Goal: Transaction & Acquisition: Purchase product/service

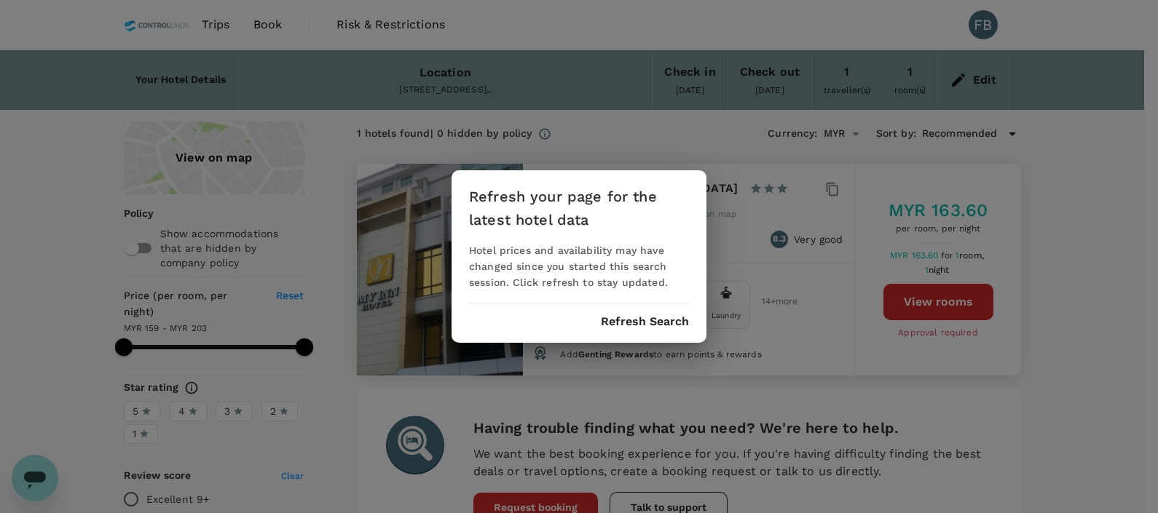
click at [1092, 182] on div "Refresh your page for the latest hotel data Hotel prices and availability may h…" at bounding box center [579, 256] width 1158 height 513
click at [634, 323] on button "Refresh Search" at bounding box center [645, 321] width 88 height 13
click at [646, 320] on button "Refresh Search" at bounding box center [645, 321] width 88 height 13
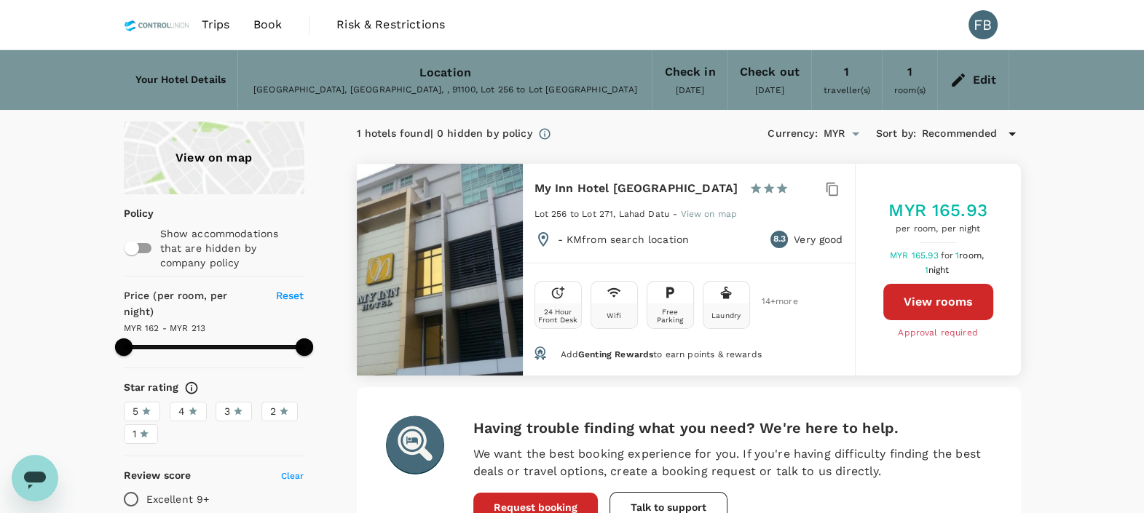
click at [276, 22] on span "Book" at bounding box center [267, 24] width 29 height 17
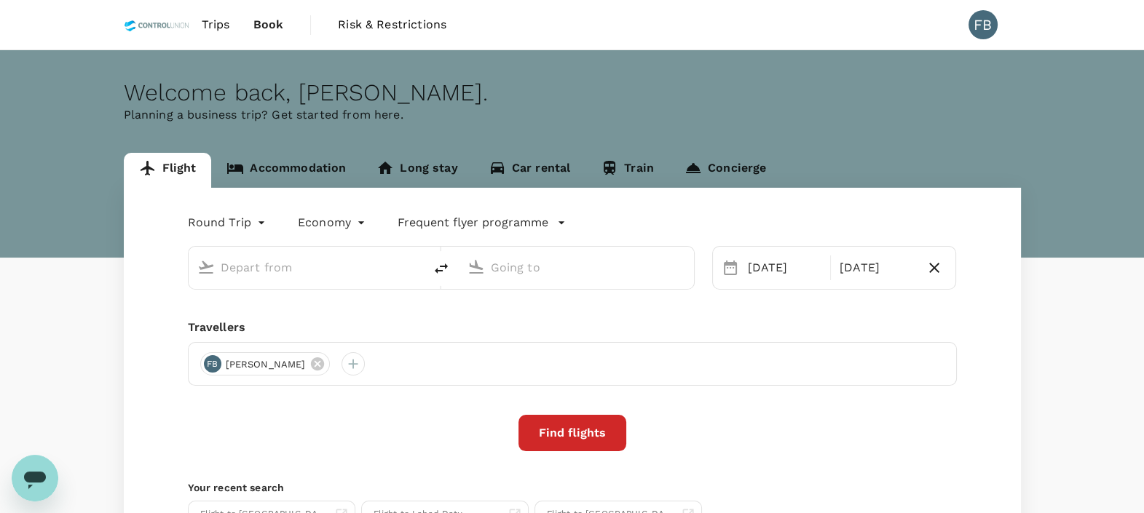
type input "Kota Kinabalu Intl (BKI)"
type input "[GEOGRAPHIC_DATA] (LDU)"
type input "Kota Kinabalu Intl (BKI)"
type input "[GEOGRAPHIC_DATA] (LDU)"
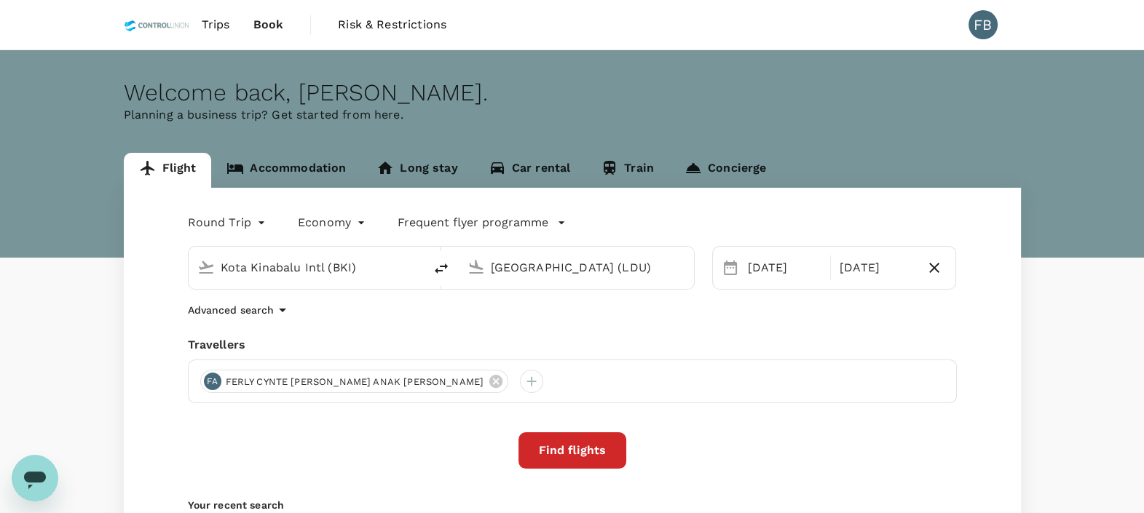
click at [261, 158] on link "Accommodation" at bounding box center [286, 170] width 150 height 35
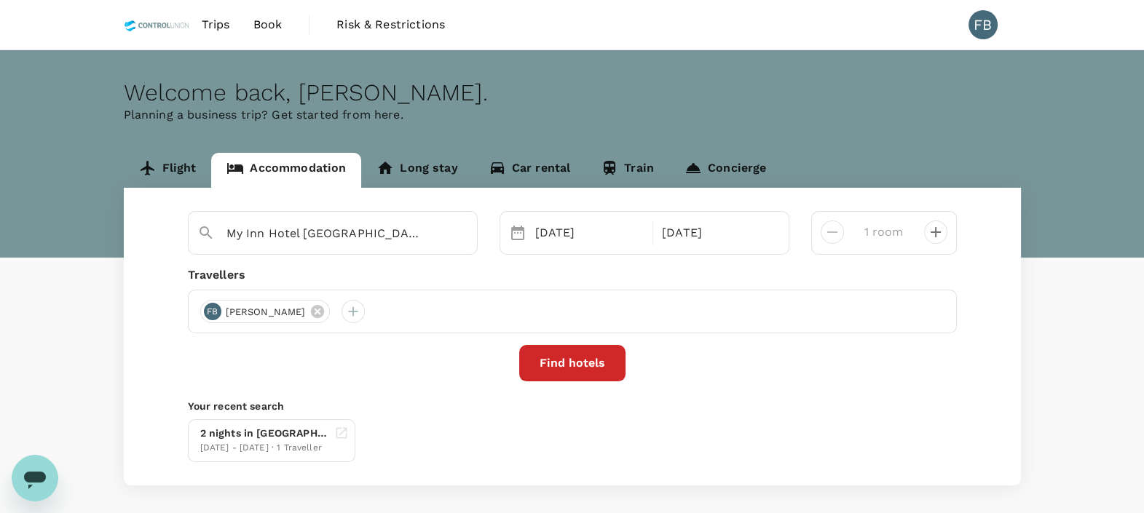
type input "My Inn Hotel [GEOGRAPHIC_DATA]"
click at [155, 165] on icon at bounding box center [147, 168] width 17 height 17
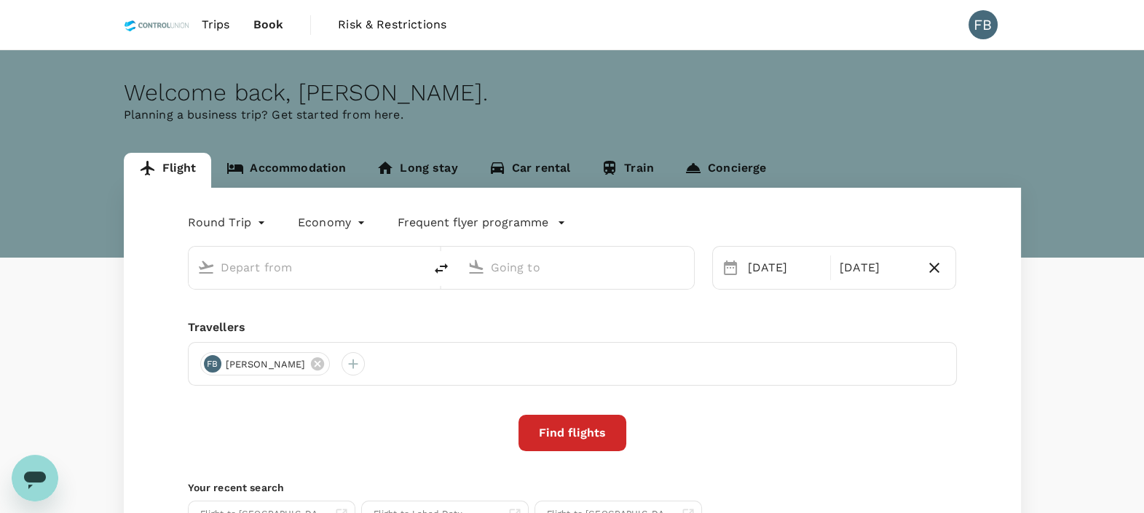
type input "Kota Kinabalu Intl (BKI)"
type input "[GEOGRAPHIC_DATA] (LDU)"
type input "Kota Kinabalu Intl (BKI)"
type input "[GEOGRAPHIC_DATA] (LDU)"
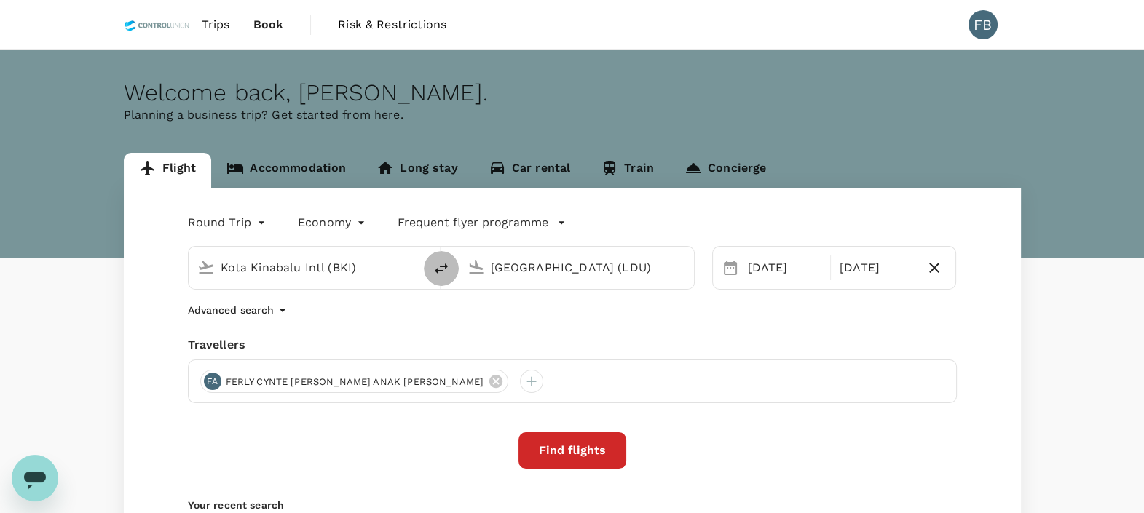
click at [441, 272] on icon "delete" at bounding box center [441, 268] width 17 height 17
type input "[GEOGRAPHIC_DATA] (LDU)"
type input "Kota Kinabalu Intl (BKI)"
click at [338, 264] on input "[GEOGRAPHIC_DATA] (LDU)" at bounding box center [307, 267] width 173 height 23
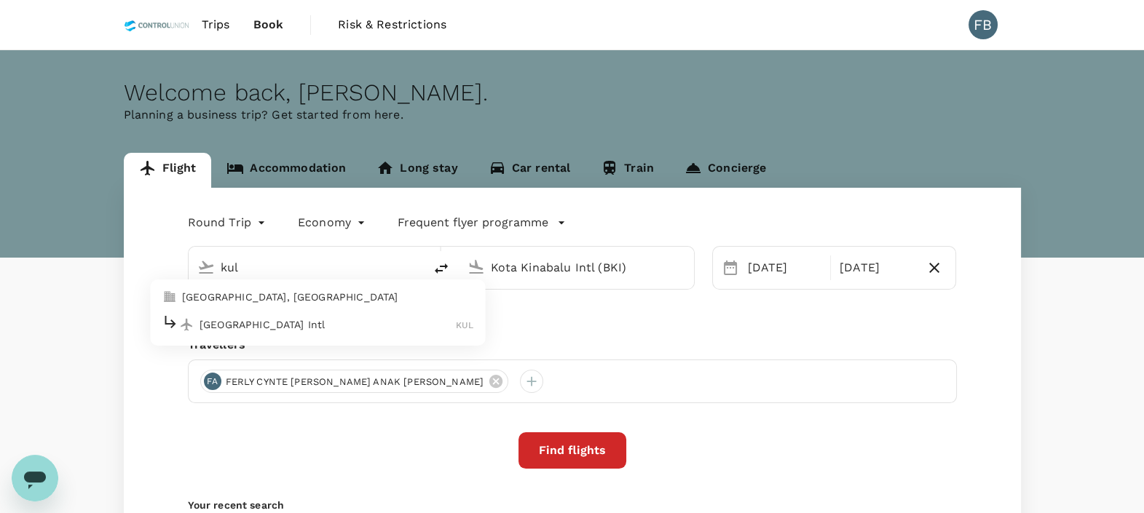
click at [309, 321] on p "[GEOGRAPHIC_DATA] Intl" at bounding box center [328, 325] width 256 height 15
type input "Kuala Lumpur Intl ([GEOGRAPHIC_DATA])"
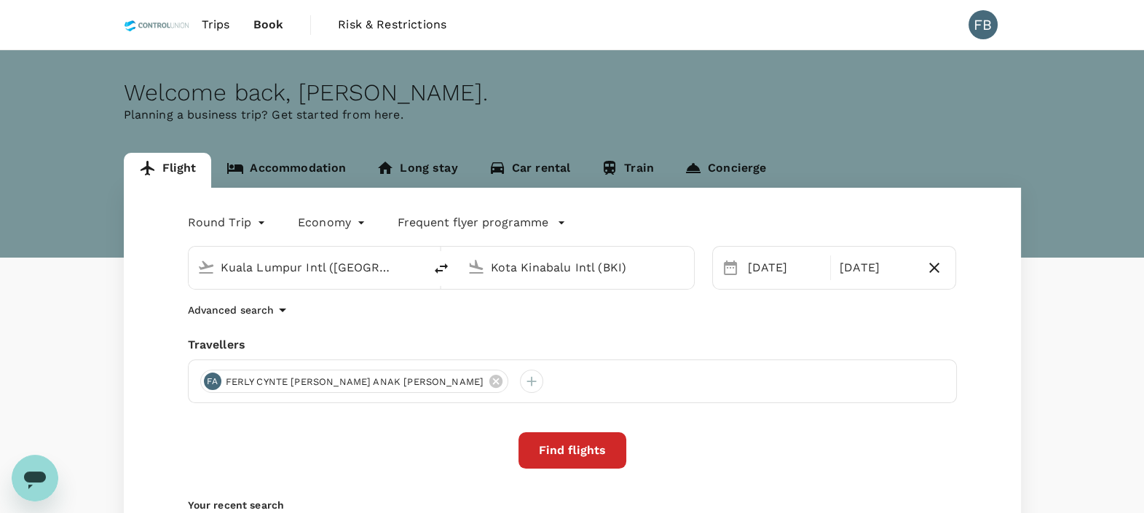
click at [938, 269] on icon "button" at bounding box center [934, 267] width 17 height 17
type input "oneway"
click at [604, 447] on button "Find flights" at bounding box center [573, 451] width 108 height 36
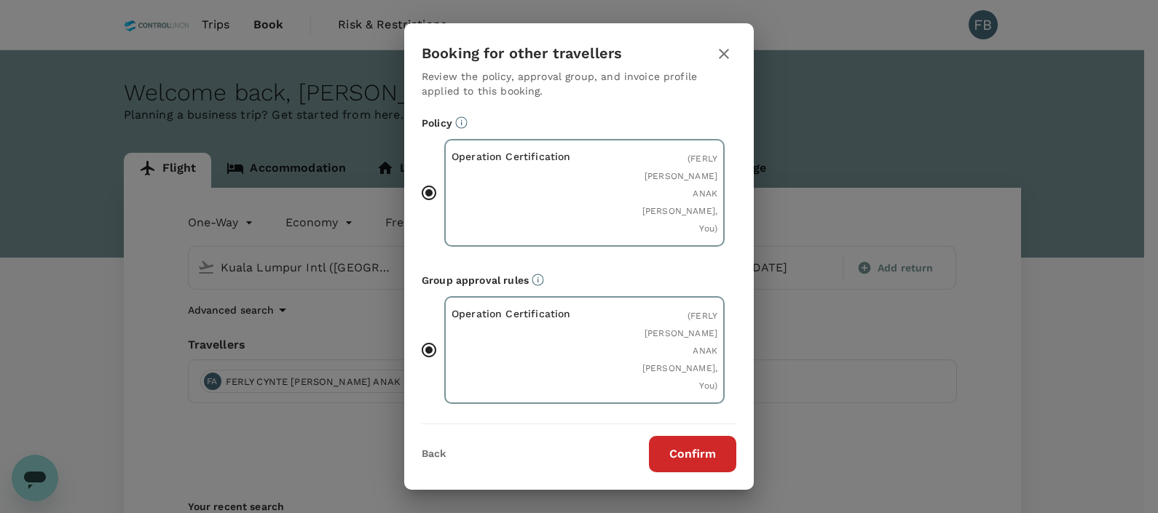
click at [697, 460] on button "Confirm" at bounding box center [692, 454] width 87 height 36
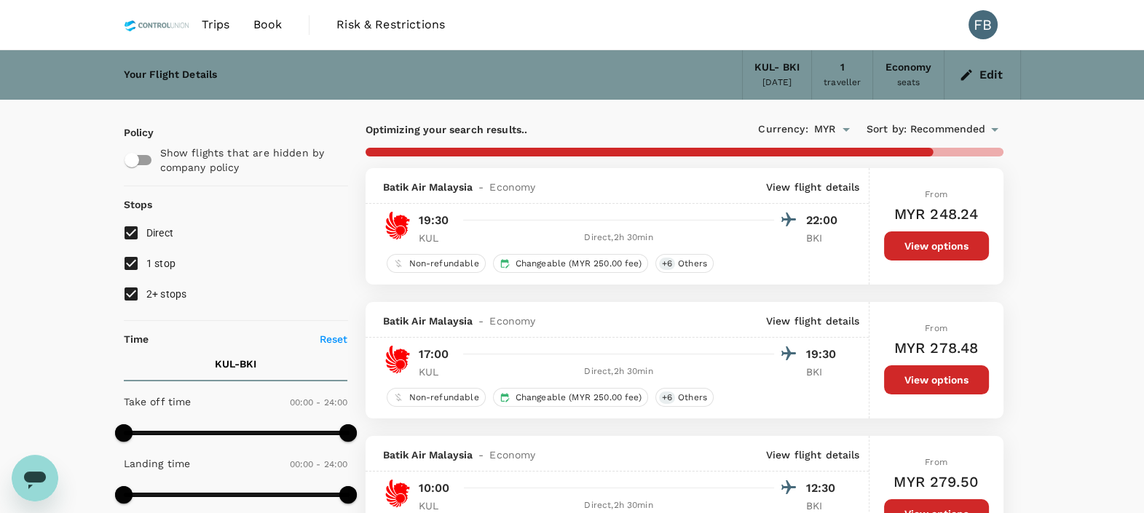
click at [138, 300] on input "2+ stops" at bounding box center [131, 294] width 31 height 31
checkbox input "false"
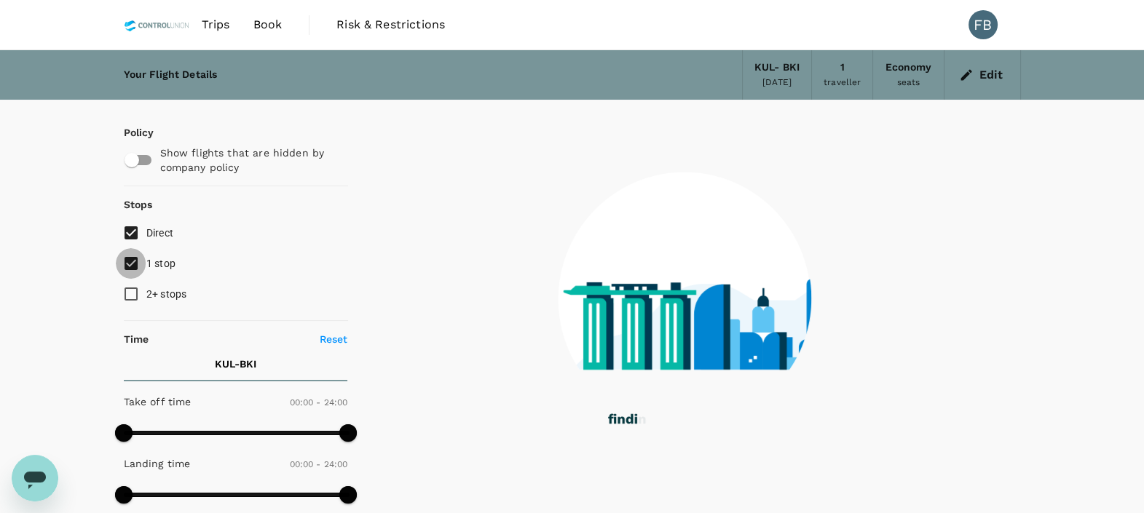
click at [130, 267] on input "1 stop" at bounding box center [131, 263] width 31 height 31
checkbox input "false"
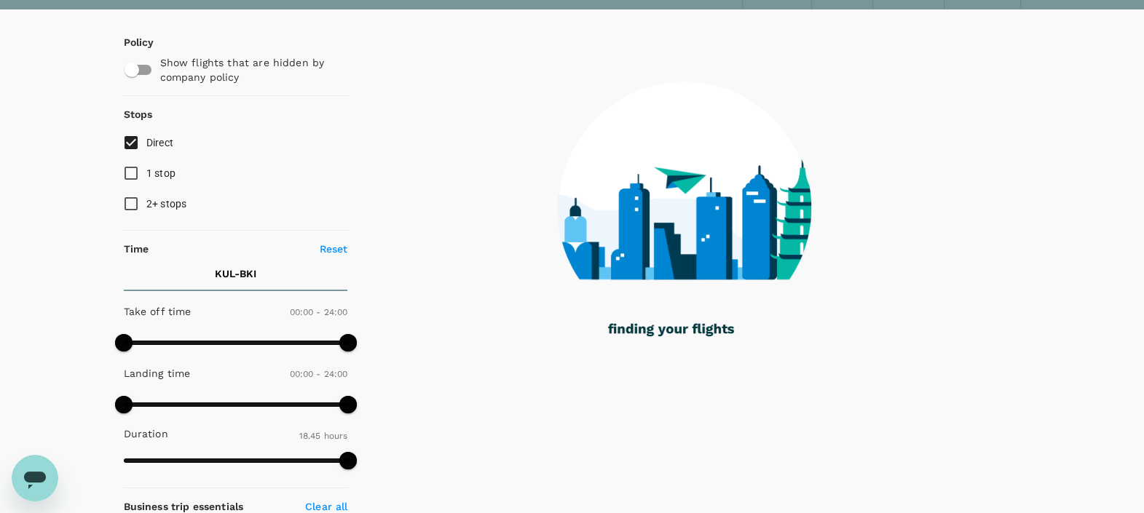
scroll to position [181, 0]
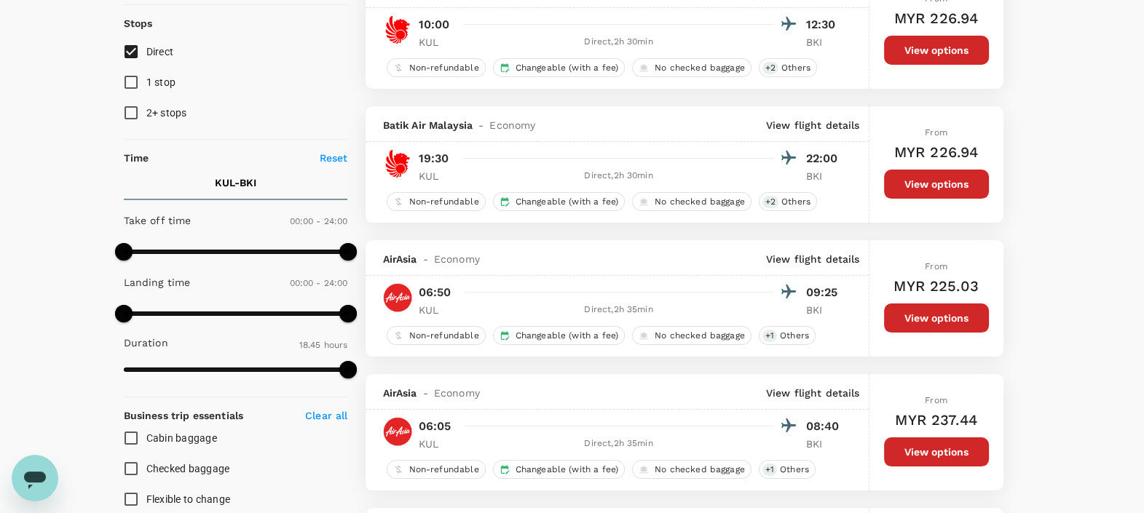
type input "MYR"
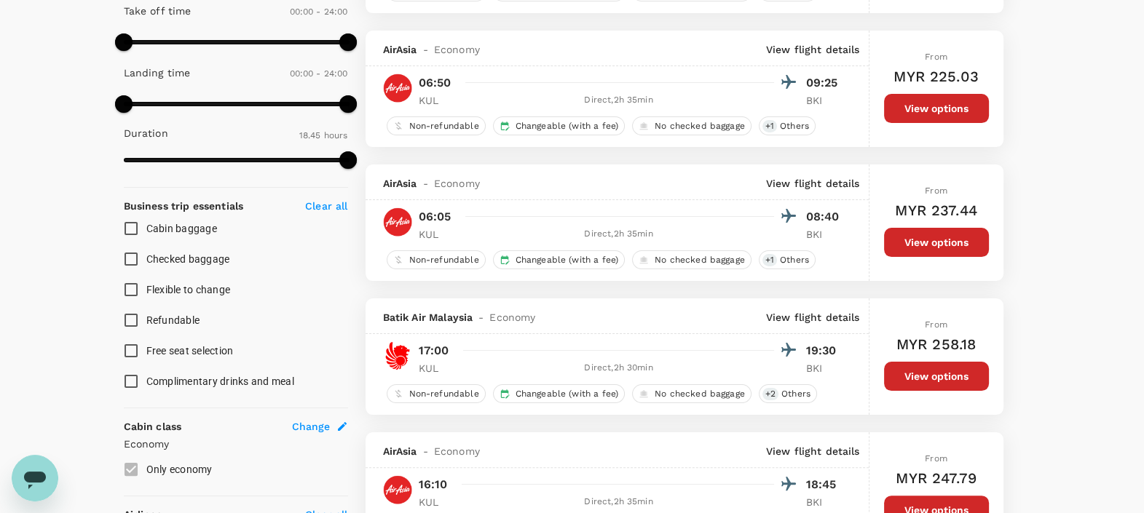
scroll to position [363, 0]
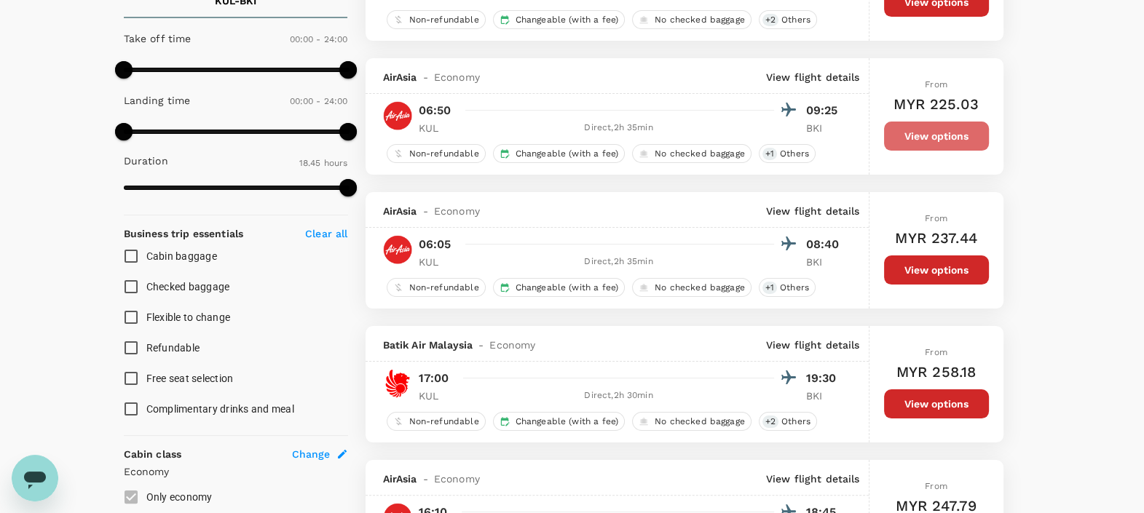
click at [925, 139] on button "View options" at bounding box center [936, 136] width 105 height 29
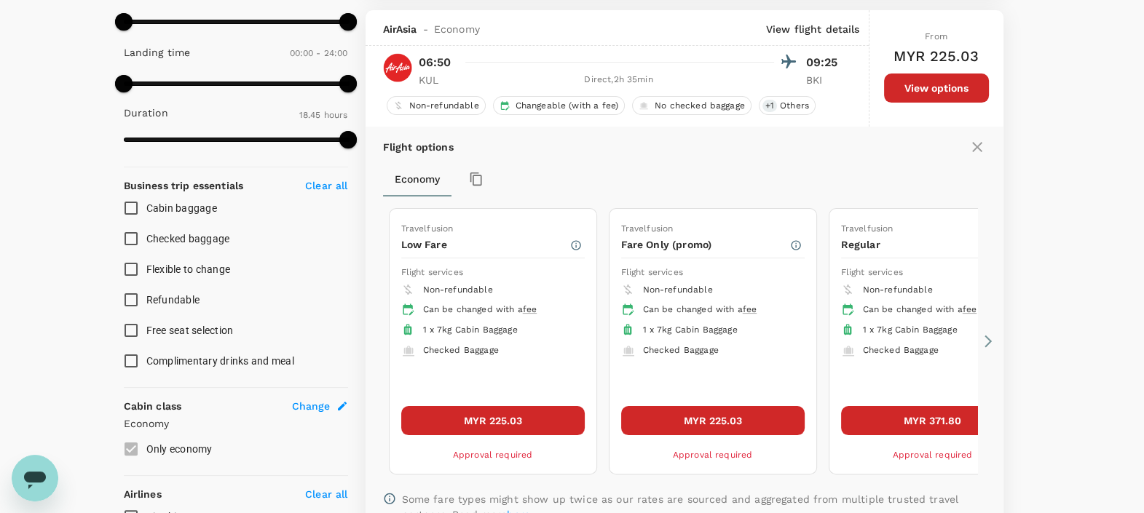
scroll to position [420, 0]
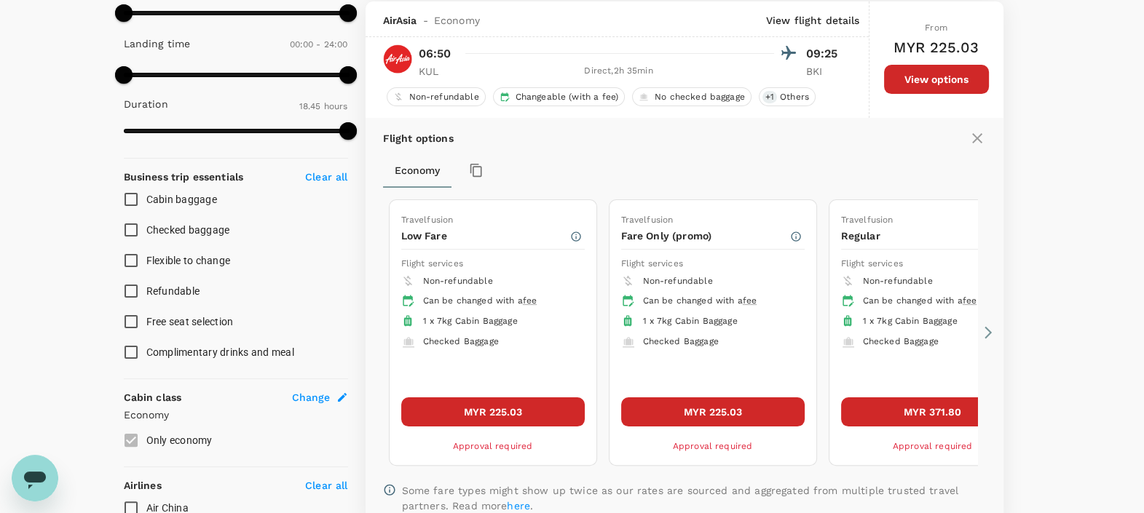
click at [733, 412] on button "MYR 225.03" at bounding box center [713, 412] width 184 height 29
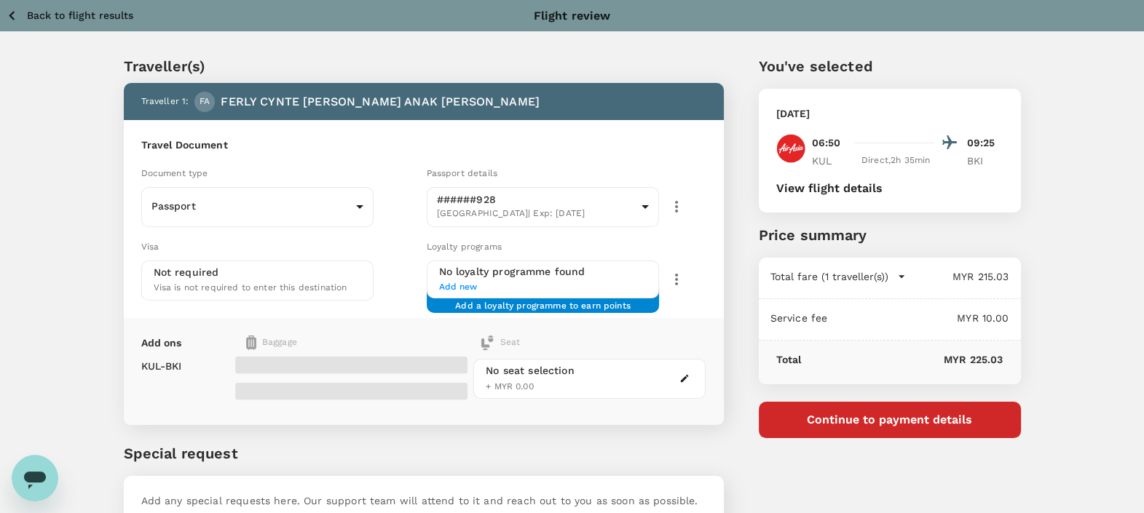
click at [840, 193] on button "View flight details" at bounding box center [829, 188] width 106 height 13
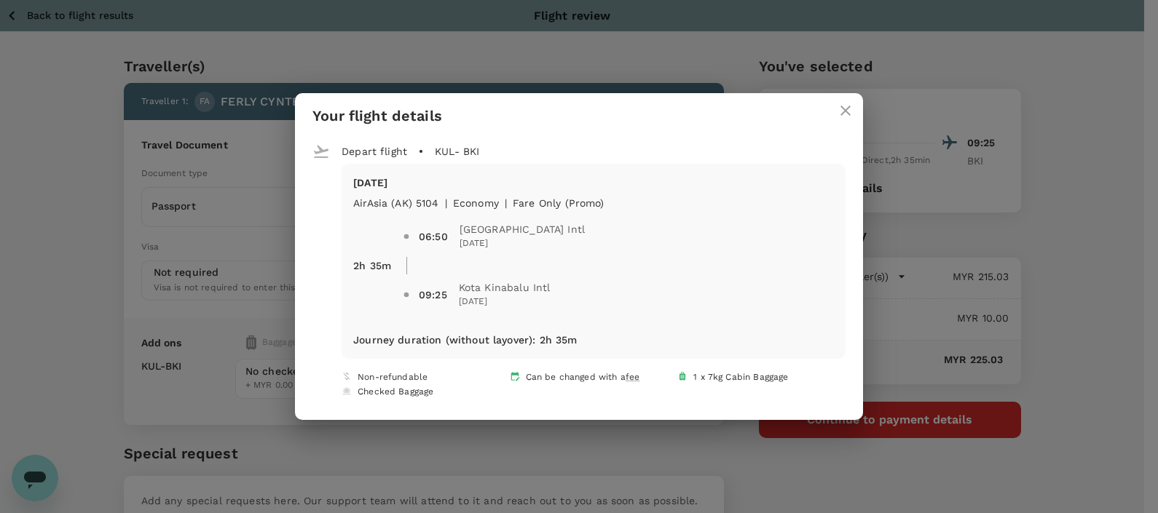
drag, startPoint x: 53, startPoint y: 118, endPoint x: 53, endPoint y: 57, distance: 61.2
click at [53, 118] on div "Your flight details Depart flight KUL - BKI [DATE] AirAsia ([GEOGRAPHIC_DATA]) …" at bounding box center [579, 256] width 1158 height 513
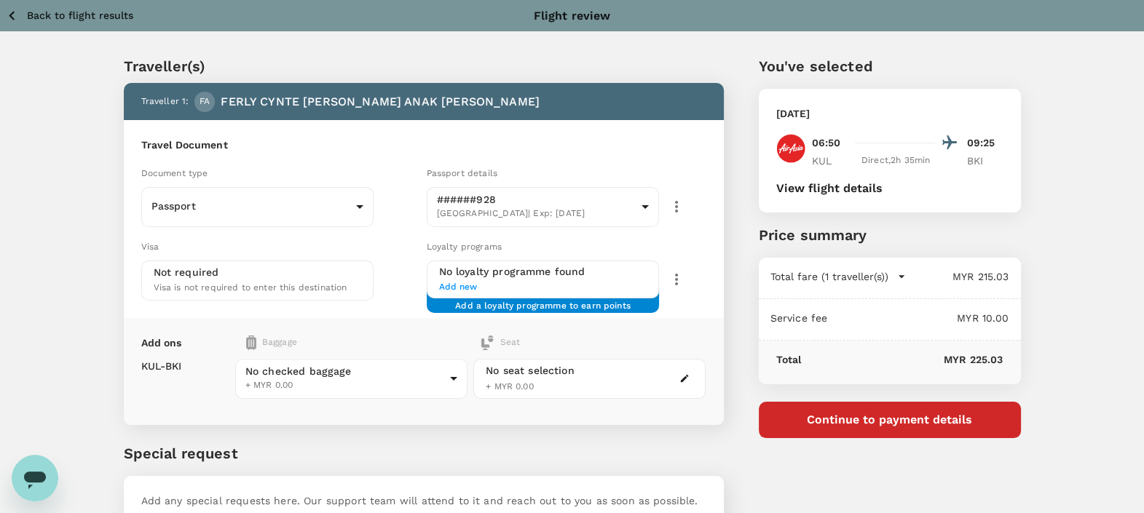
click at [57, 8] on p "Back to flight results" at bounding box center [80, 15] width 106 height 15
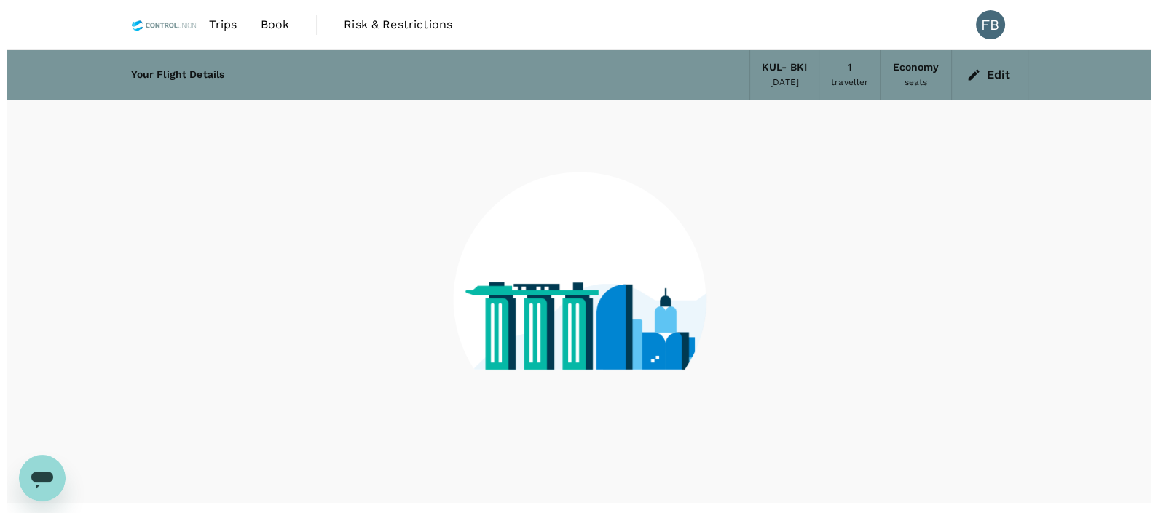
scroll to position [29, 0]
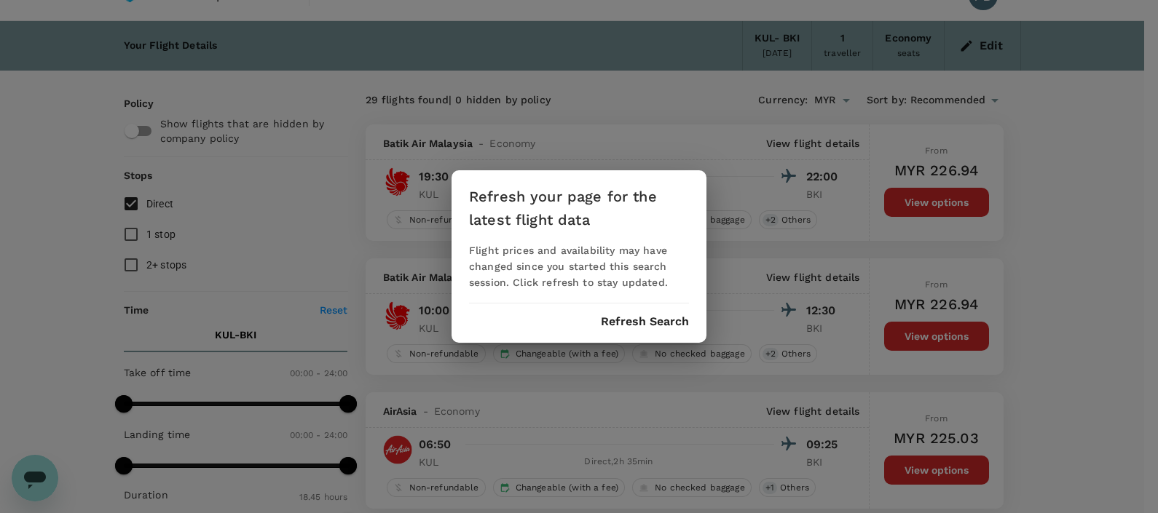
click at [640, 315] on button "Refresh Search" at bounding box center [645, 321] width 88 height 13
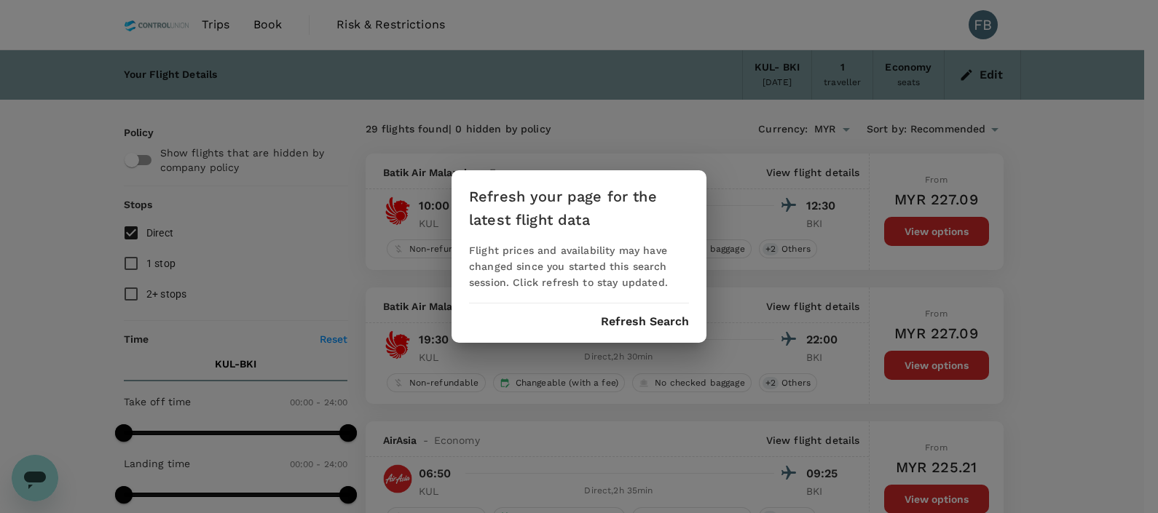
click at [665, 324] on button "Refresh Search" at bounding box center [645, 321] width 88 height 13
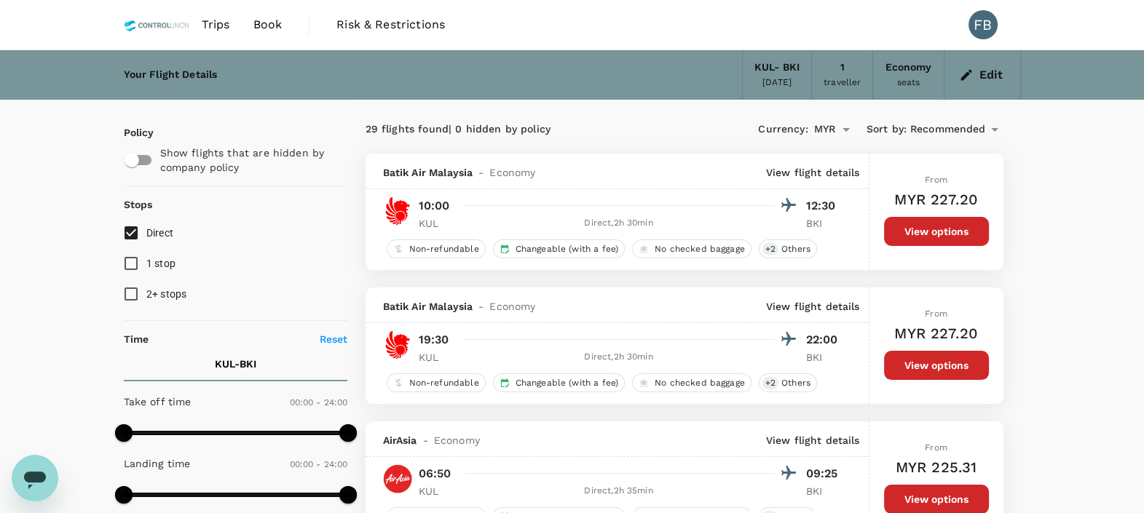
drag, startPoint x: 212, startPoint y: 24, endPoint x: 184, endPoint y: 35, distance: 29.8
click at [213, 25] on span "Trips" at bounding box center [216, 24] width 28 height 17
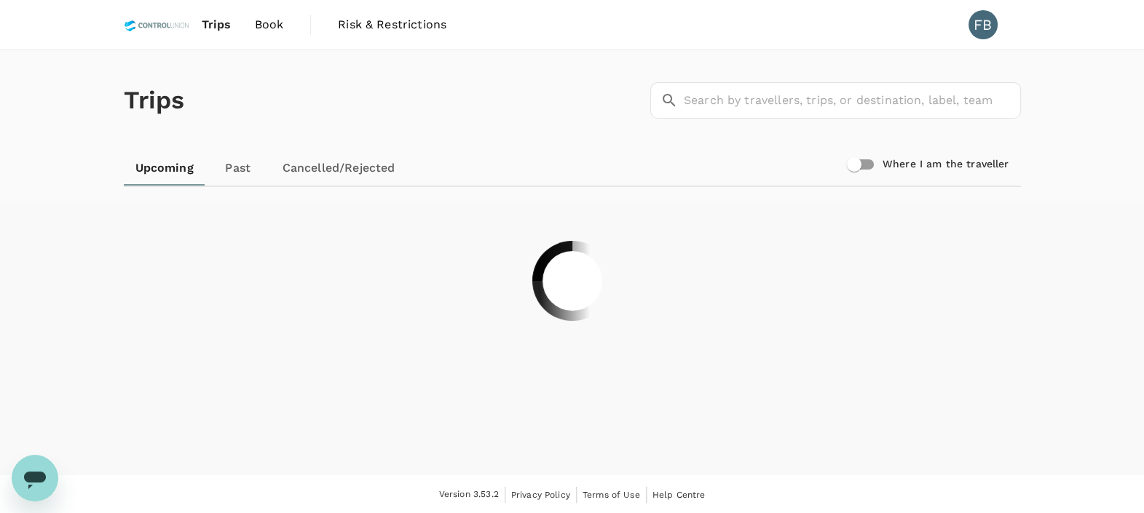
click at [279, 28] on span "Book" at bounding box center [269, 24] width 29 height 17
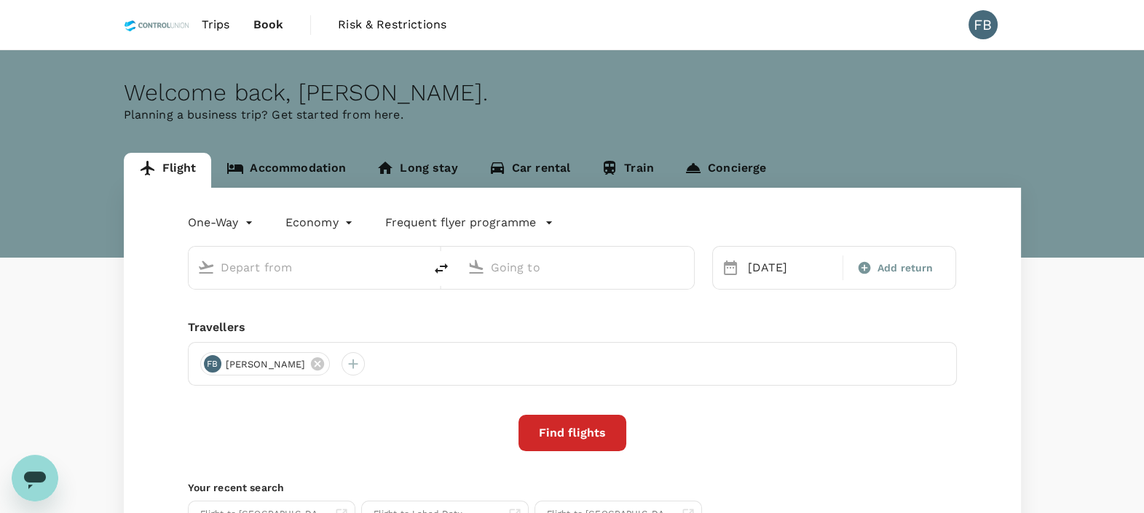
type input "Kuala Lumpur Intl ([GEOGRAPHIC_DATA])"
type input "Kota Kinabalu Intl (BKI)"
type input "Kuala Lumpur Intl ([GEOGRAPHIC_DATA])"
type input "Kota Kinabalu Intl (BKI)"
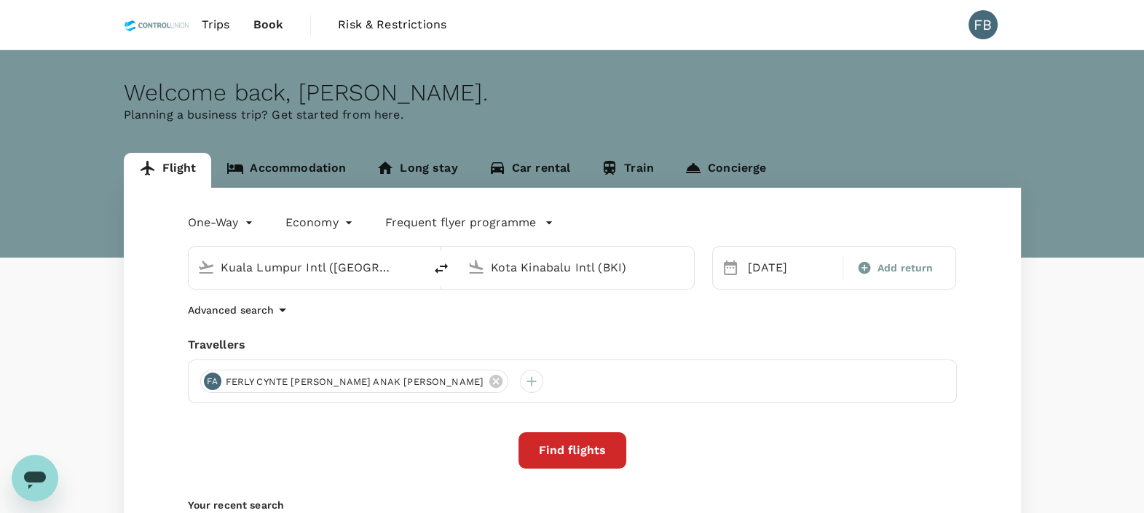
click at [502, 117] on p "Planning a business trip? Get started from here." at bounding box center [572, 114] width 897 height 17
click at [550, 441] on button "Find flights" at bounding box center [573, 451] width 108 height 36
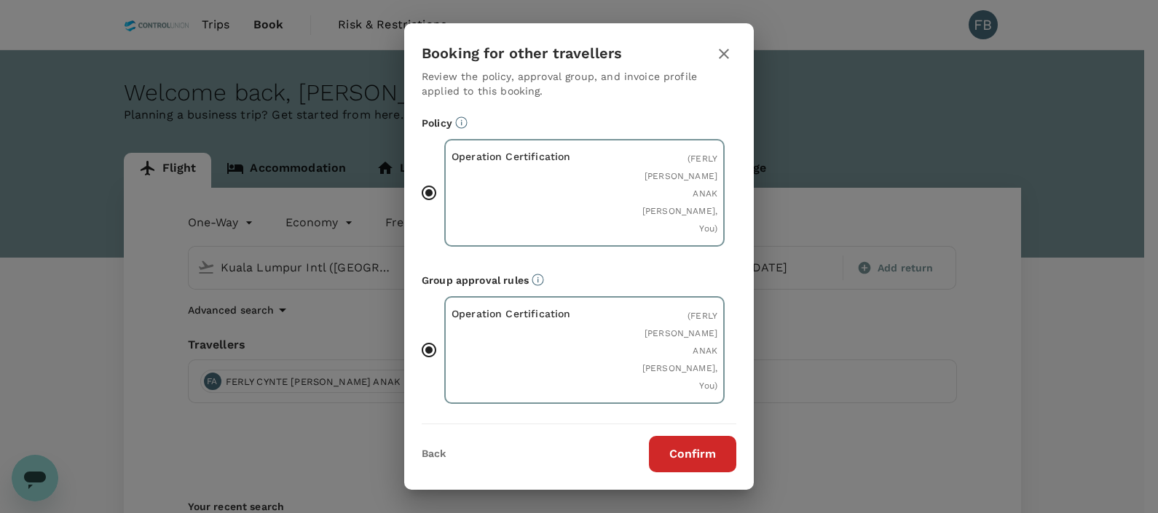
click at [694, 442] on button "Confirm" at bounding box center [692, 454] width 87 height 36
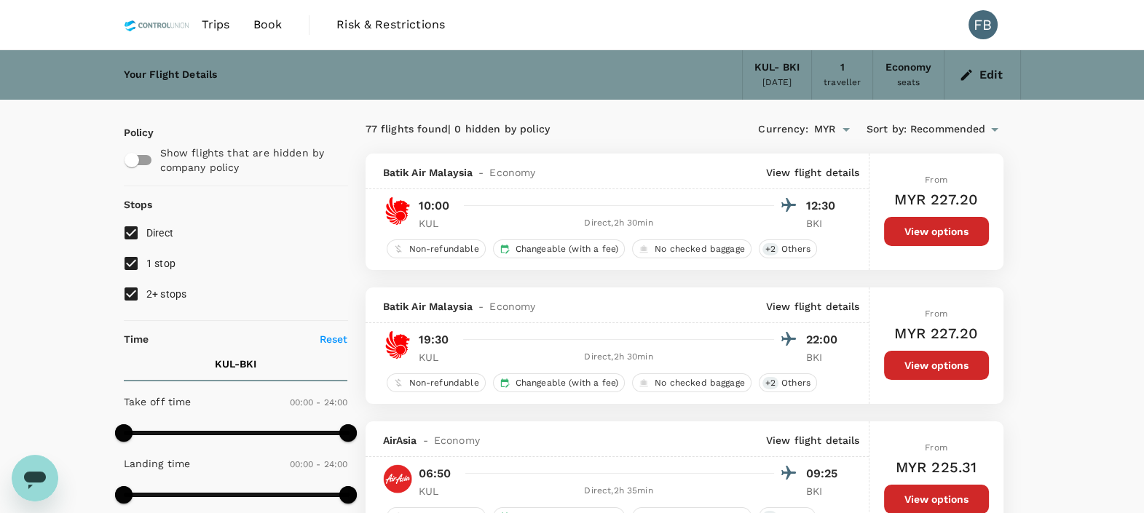
drag, startPoint x: 131, startPoint y: 294, endPoint x: 133, endPoint y: 264, distance: 29.2
click at [131, 294] on input "2+ stops" at bounding box center [131, 294] width 31 height 31
checkbox input "false"
click at [133, 264] on input "1 stop" at bounding box center [131, 263] width 31 height 31
checkbox input "false"
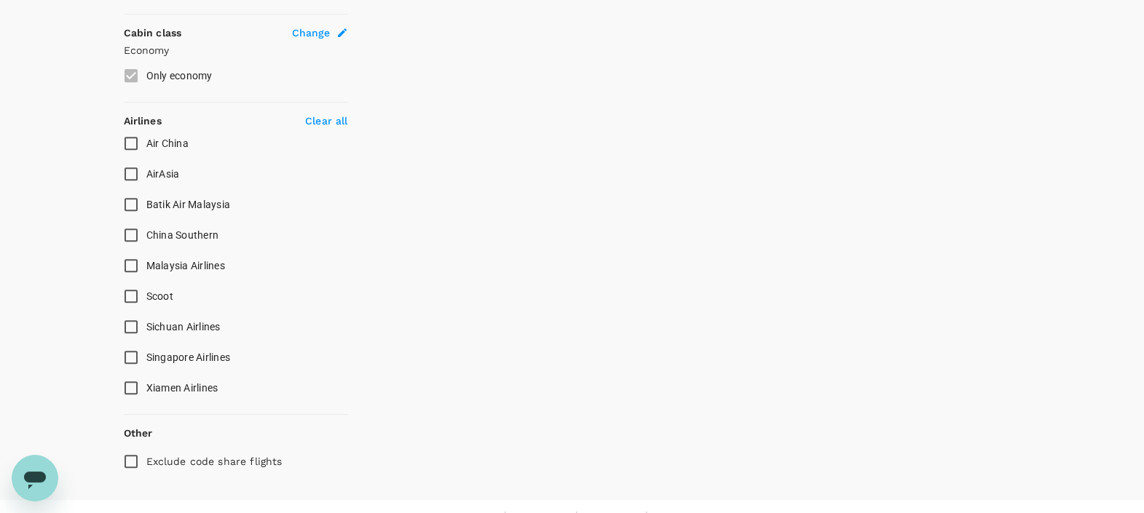
scroll to position [811, 0]
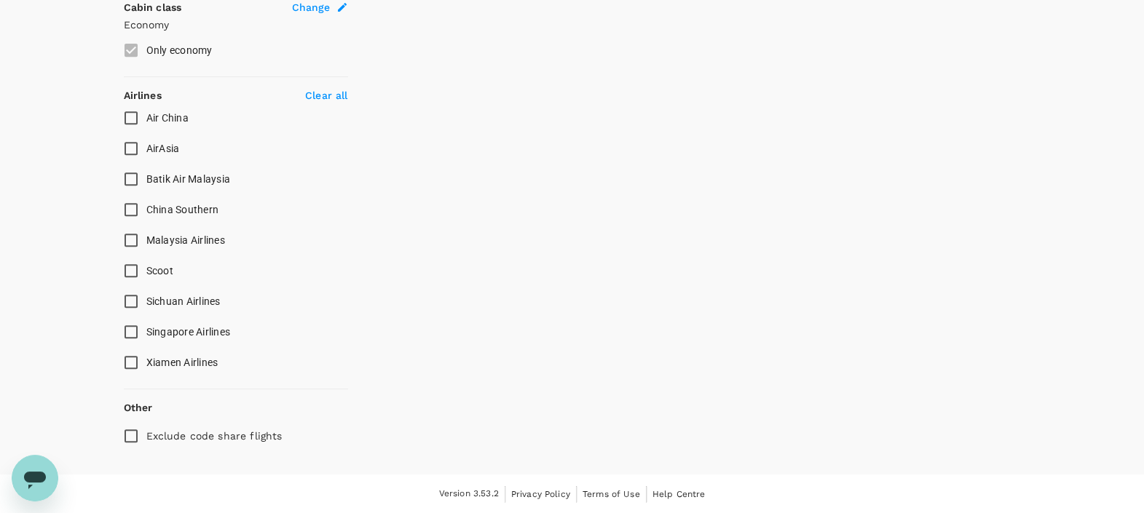
click at [124, 151] on input "AirAsia" at bounding box center [131, 148] width 31 height 31
checkbox input "true"
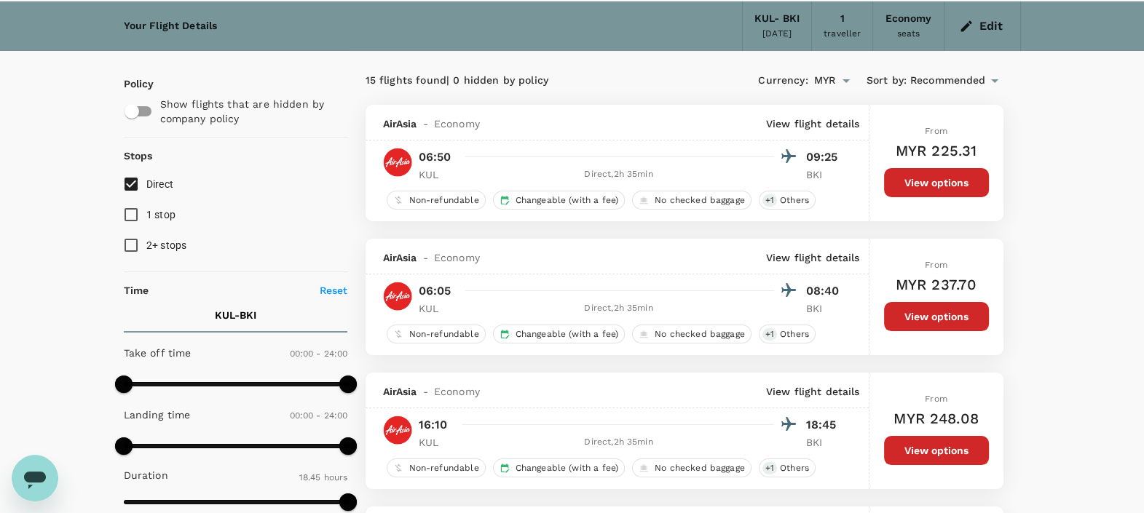
scroll to position [0, 0]
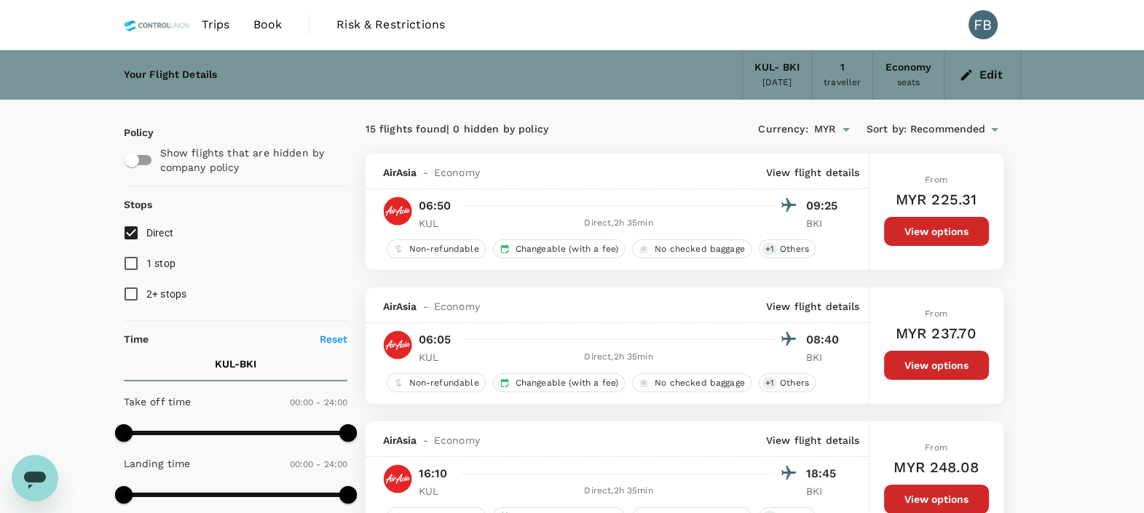
click at [948, 240] on button "View options" at bounding box center [936, 231] width 105 height 29
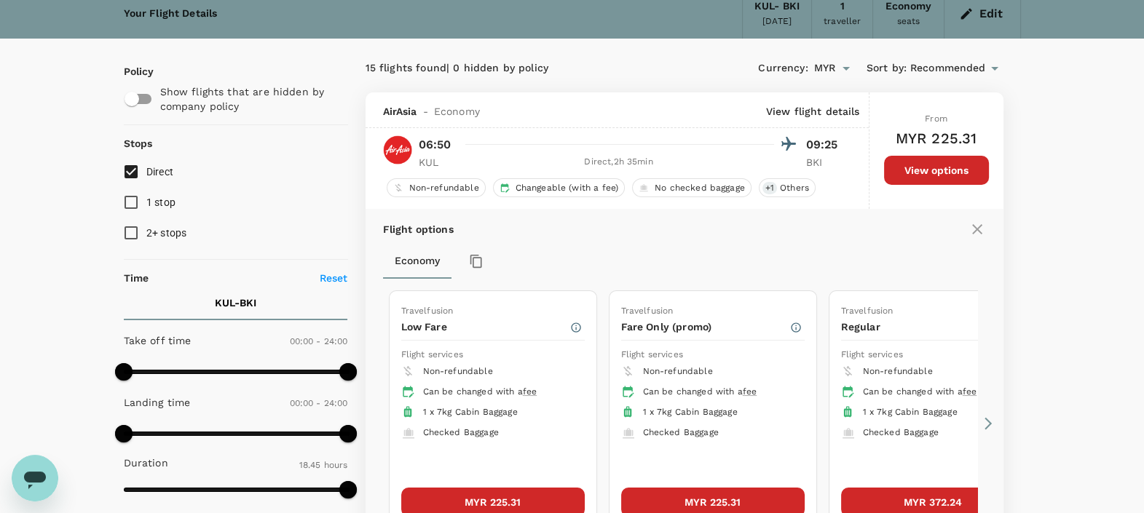
scroll to position [153, 0]
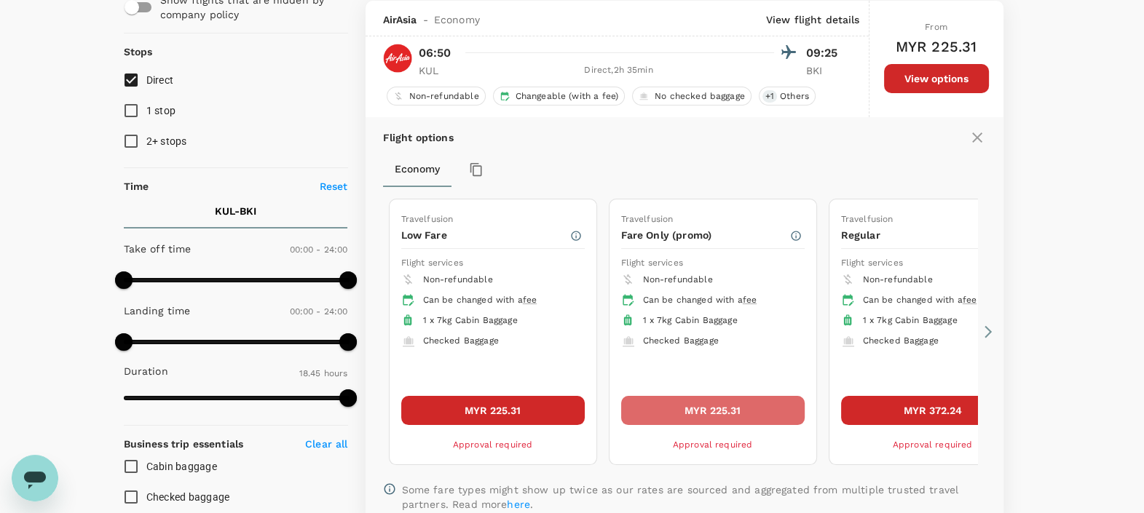
click at [703, 404] on button "MYR 225.31" at bounding box center [713, 410] width 184 height 29
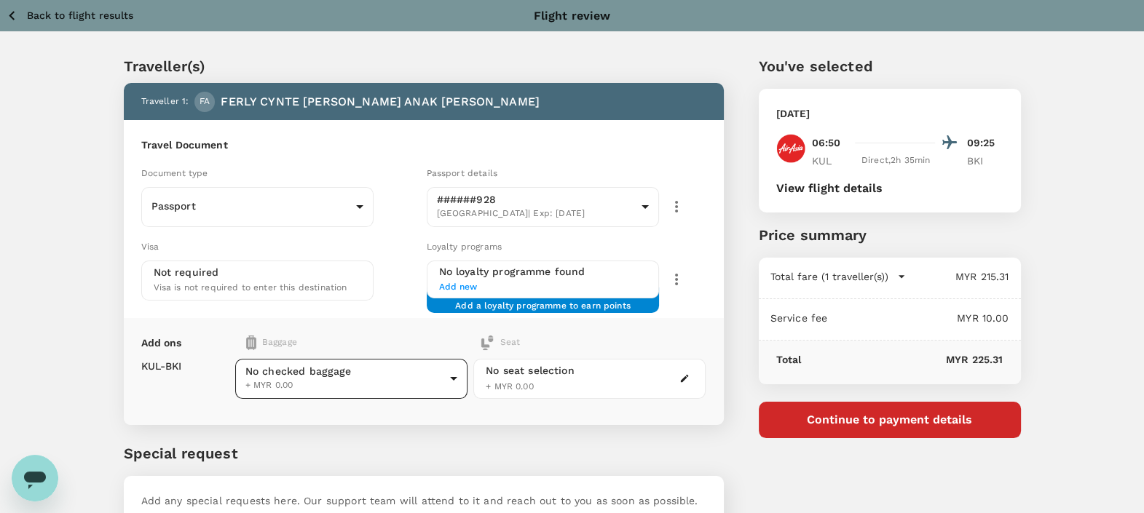
click at [371, 372] on body "Back to flight results Flight review Traveller(s) Traveller 1 : FA FERLY CYNTE …" at bounding box center [572, 306] width 1144 height 612
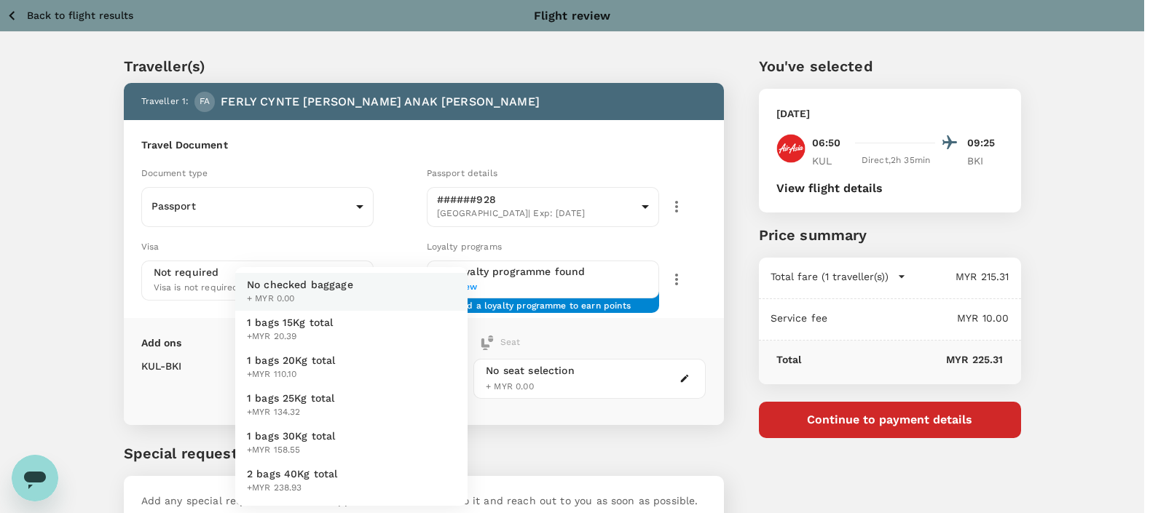
click at [49, 150] on div at bounding box center [579, 256] width 1158 height 513
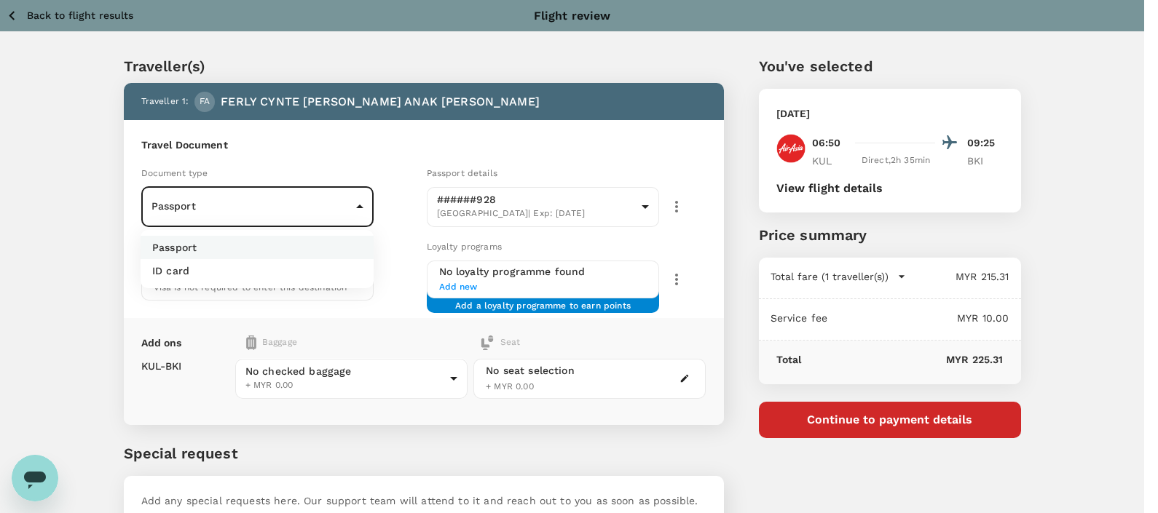
click at [275, 195] on body "Back to flight results Flight review Traveller(s) Traveller 1 : FA FERLY CYNTE …" at bounding box center [579, 306] width 1158 height 612
click at [266, 264] on li "ID card" at bounding box center [257, 270] width 233 height 23
type input "Id card"
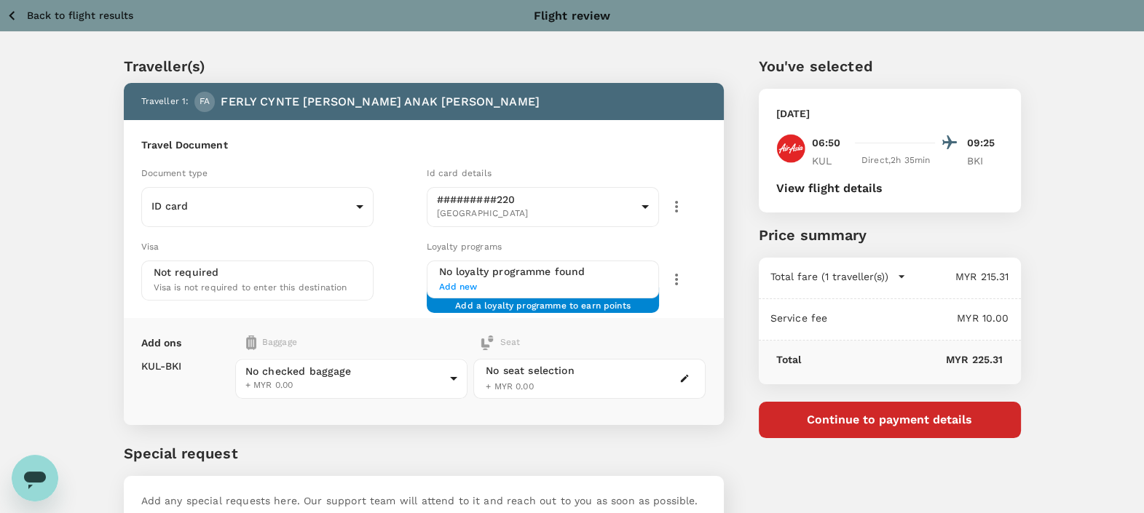
click at [109, 167] on div "Traveller(s) Traveller 1 : FA FERLY CYNTE [PERSON_NAME] ANAK [PERSON_NAME] Trav…" at bounding box center [406, 296] width 635 height 552
click at [452, 284] on span "Add new" at bounding box center [543, 287] width 208 height 15
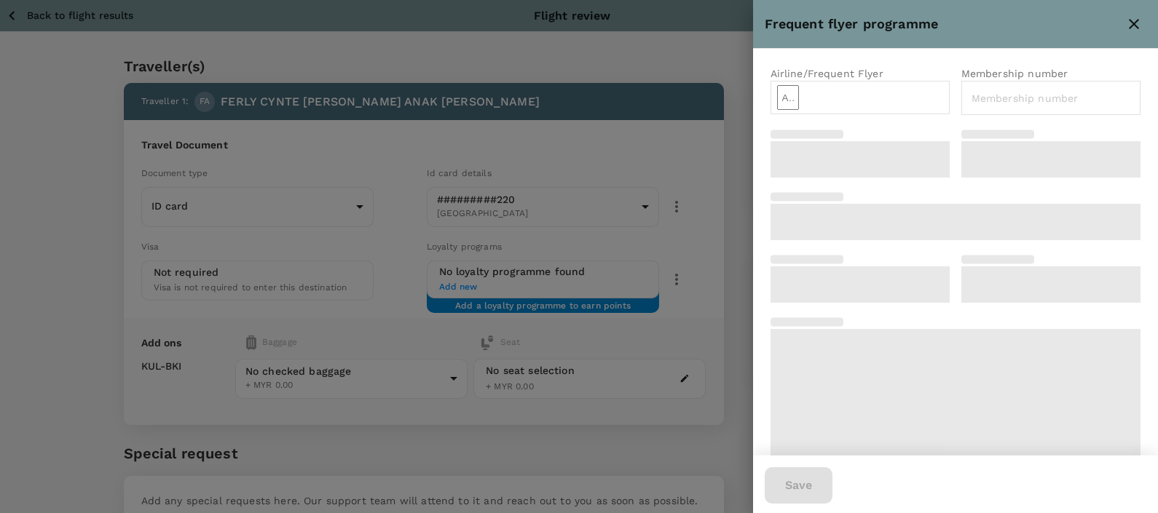
click at [799, 108] on input "text" at bounding box center [788, 97] width 22 height 25
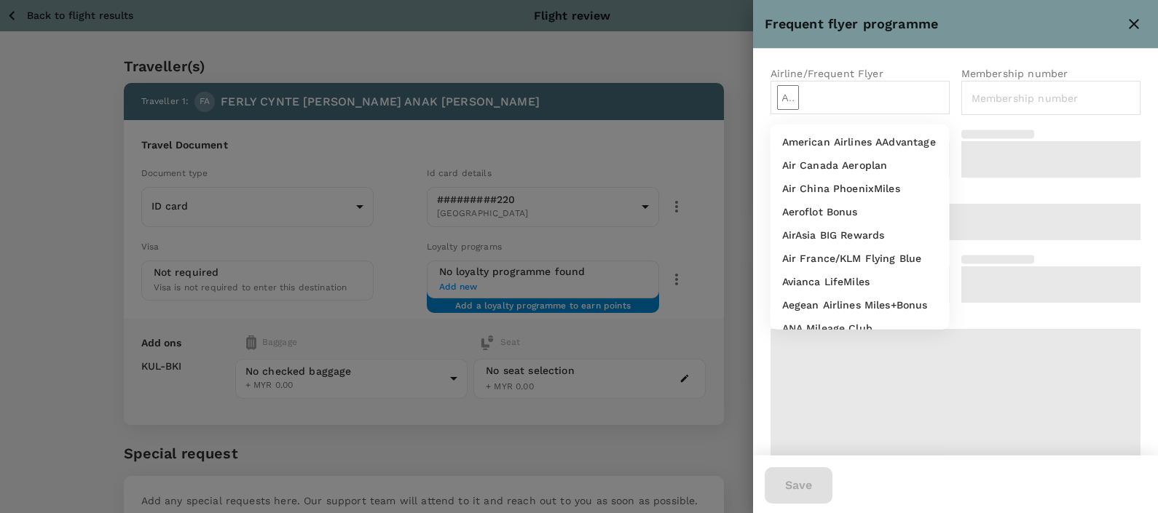
click at [1059, 243] on div "Airline/Frequent Flyer ​ Membership number ​" at bounding box center [956, 252] width 406 height 406
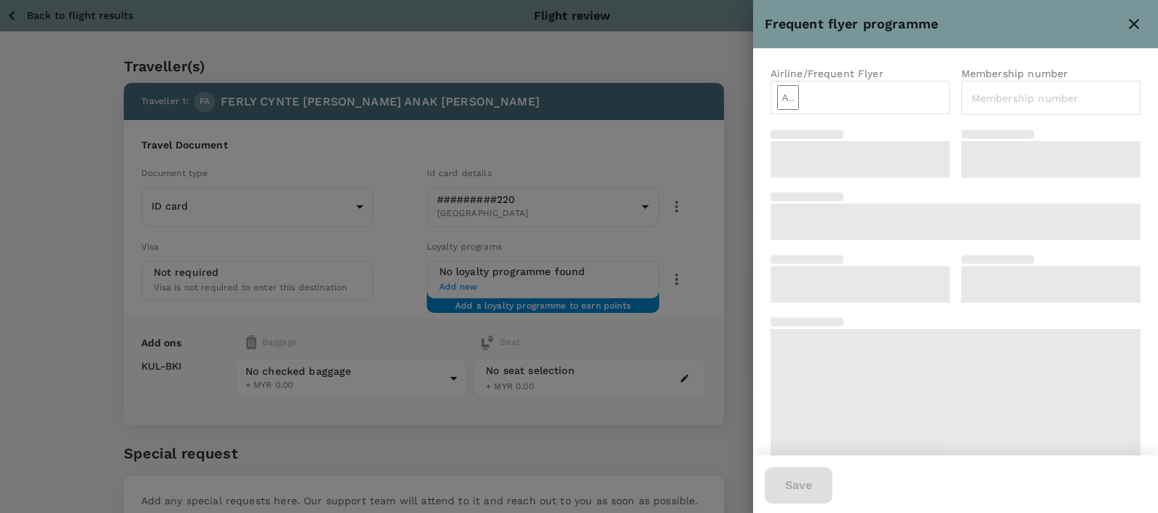
click at [327, 255] on div at bounding box center [579, 256] width 1158 height 513
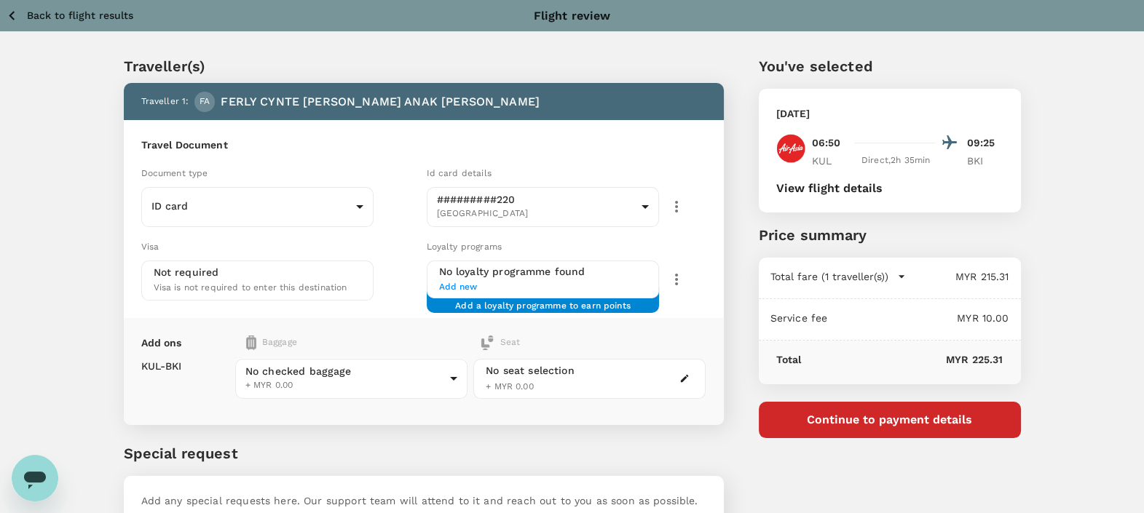
click at [678, 377] on button "button" at bounding box center [684, 378] width 17 height 17
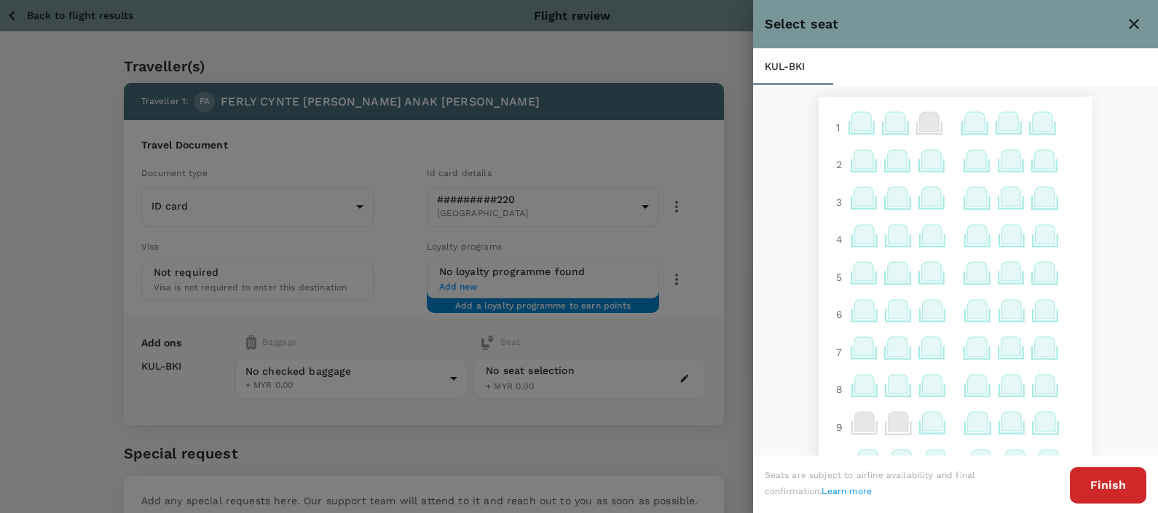
click at [854, 375] on icon at bounding box center [864, 384] width 20 height 19
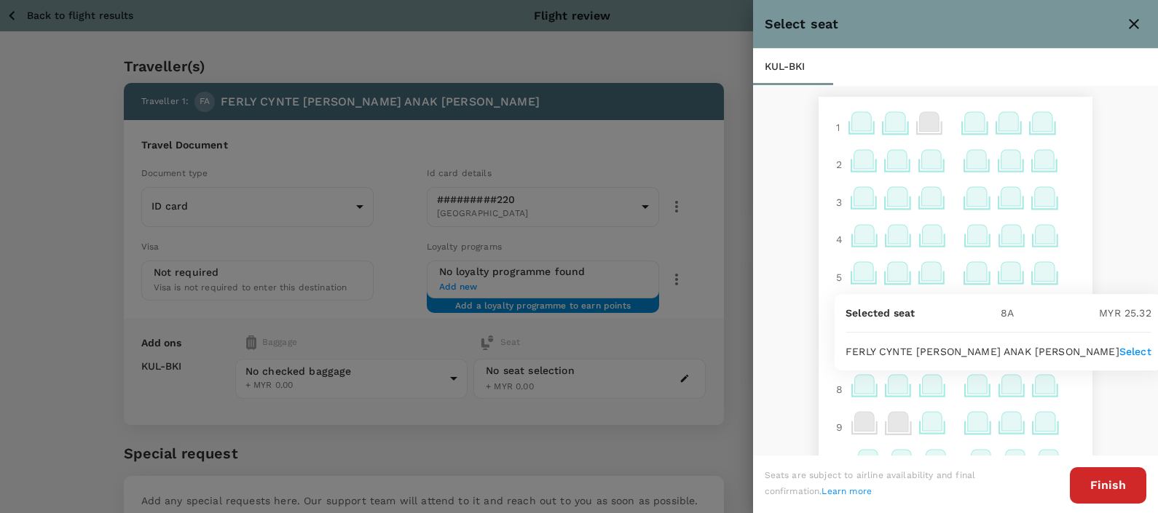
click at [854, 375] on icon at bounding box center [864, 384] width 20 height 19
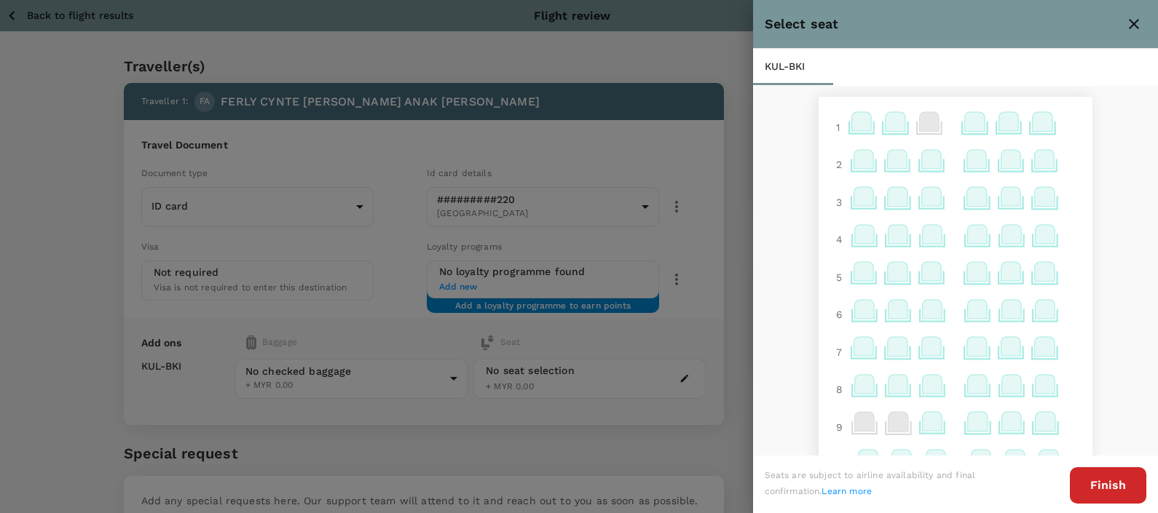
click at [511, 424] on div at bounding box center [579, 256] width 1158 height 513
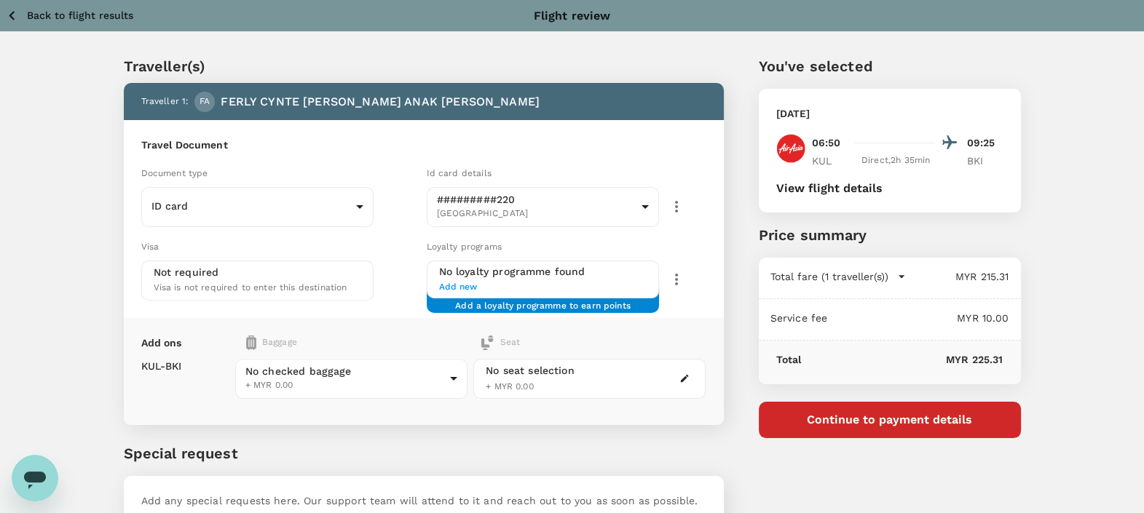
click at [647, 53] on div "Traveller(s) Traveller 1 : FA FERLY CYNTE [PERSON_NAME] ANAK [PERSON_NAME] Trav…" at bounding box center [406, 296] width 635 height 552
click at [69, 15] on p "Back to flight results" at bounding box center [80, 15] width 106 height 15
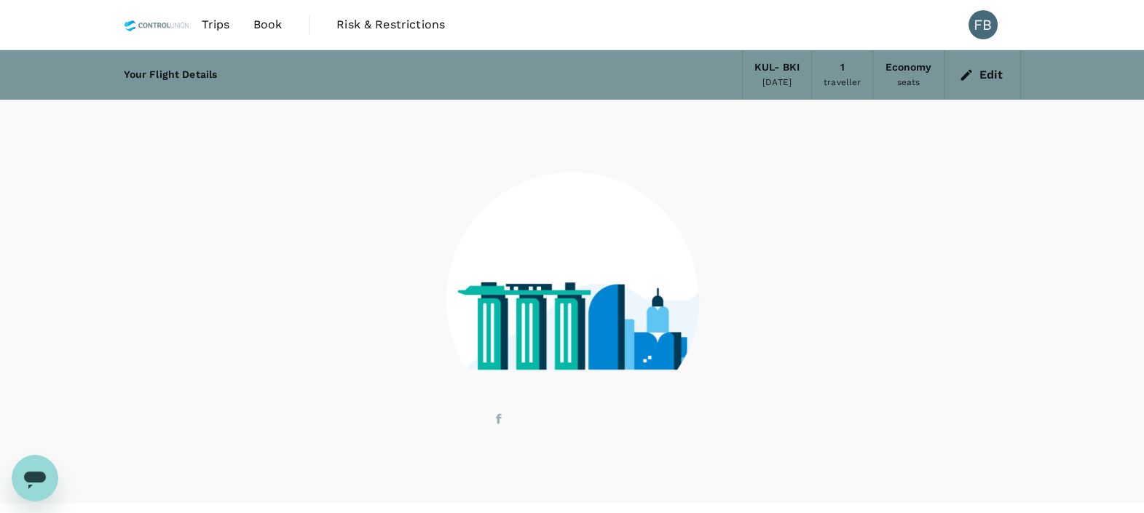
scroll to position [29, 0]
